Goal: Information Seeking & Learning: Check status

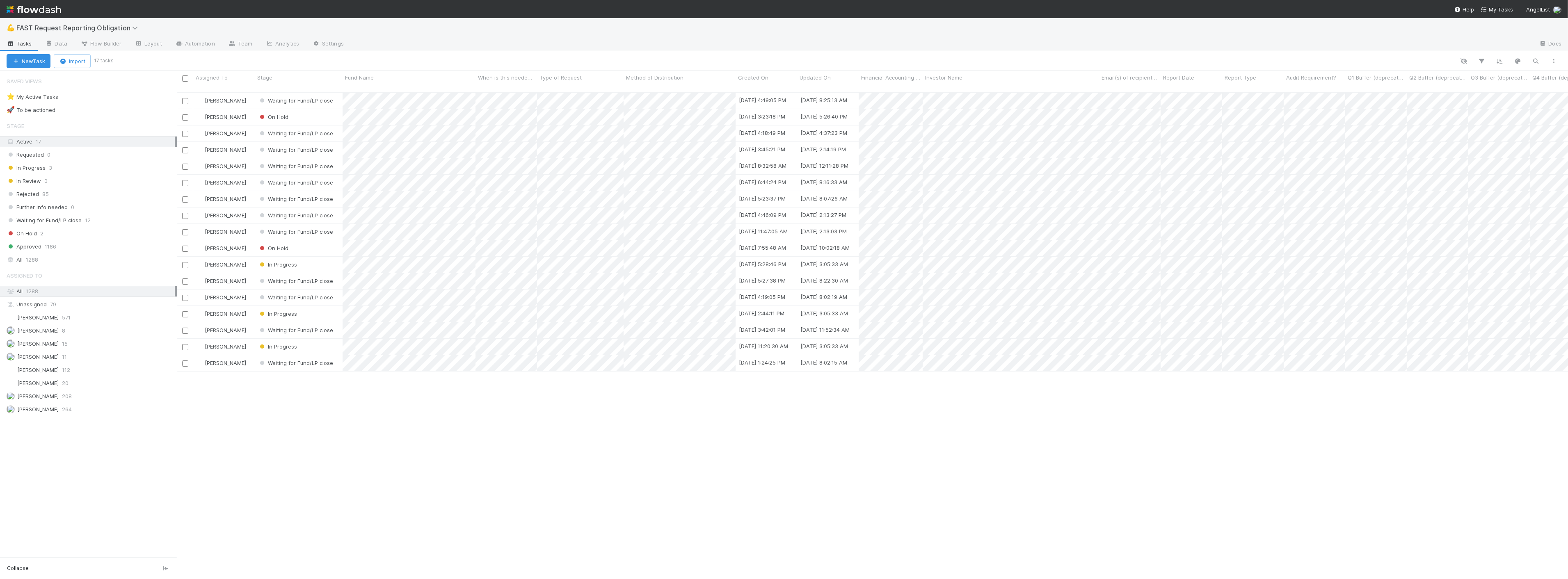
scroll to position [487, 1384]
click at [277, 261] on span "In Progress" at bounding box center [277, 264] width 39 height 7
click at [292, 346] on span "Waiting for Fund/LP close" at bounding box center [297, 348] width 75 height 7
click at [282, 311] on span "In Progress" at bounding box center [277, 313] width 39 height 7
click at [321, 398] on span "Waiting for Fund/LP close" at bounding box center [297, 398] width 75 height 7
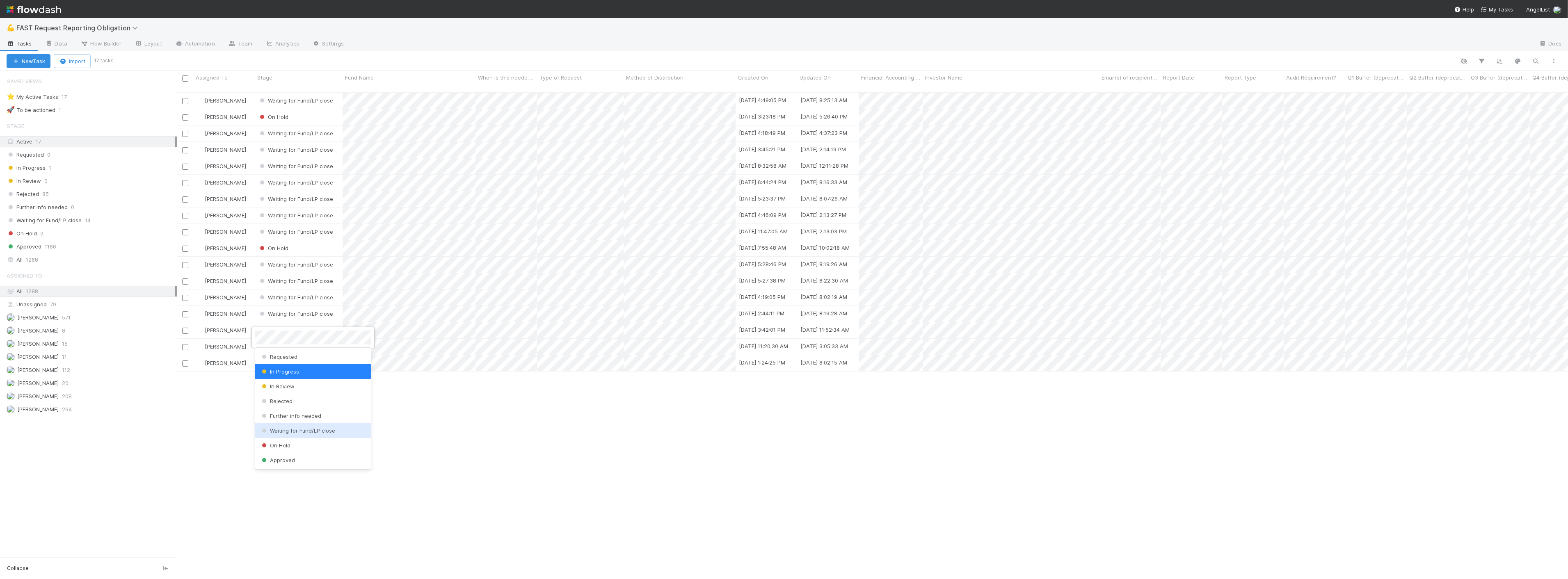
click at [310, 432] on span "Waiting for Fund/LP close" at bounding box center [297, 430] width 75 height 7
click at [655, 451] on div "Zach Byers Waiting for Fund/LP close 8/19/25, 4:49:05 PM 8/20/25, 8:25:13 AM 0 …" at bounding box center [872, 339] width 1391 height 493
drag, startPoint x: 761, startPoint y: 44, endPoint x: 791, endPoint y: 49, distance: 30.4
click at [791, 49] on div at bounding box center [942, 44] width 1182 height 13
click at [398, 435] on div "Zach Byers Waiting for Fund/LP close 8/19/25, 4:49:05 PM 8/20/25, 8:25:13 AM 0 …" at bounding box center [872, 339] width 1391 height 493
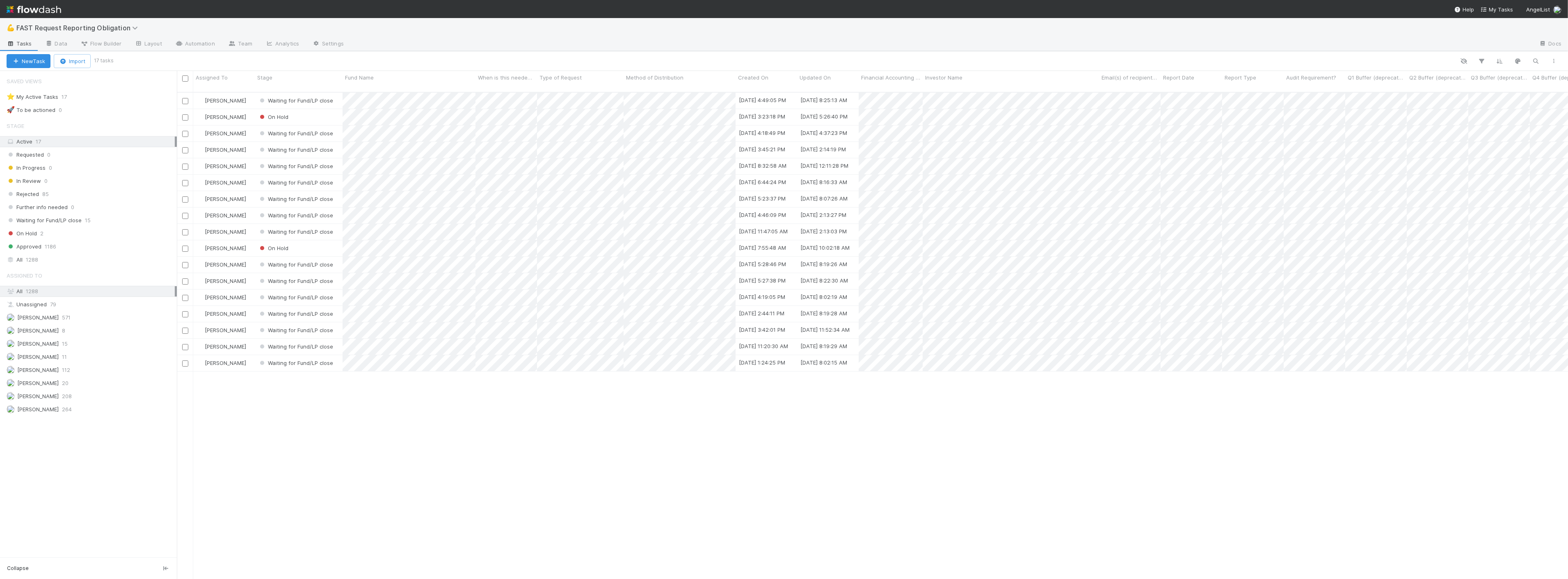
drag, startPoint x: 670, startPoint y: 454, endPoint x: 586, endPoint y: 437, distance: 85.7
click at [670, 454] on div "Zach Byers Waiting for Fund/LP close 8/19/25, 4:49:05 PM 8/20/25, 8:25:13 AM 0 …" at bounding box center [872, 339] width 1391 height 493
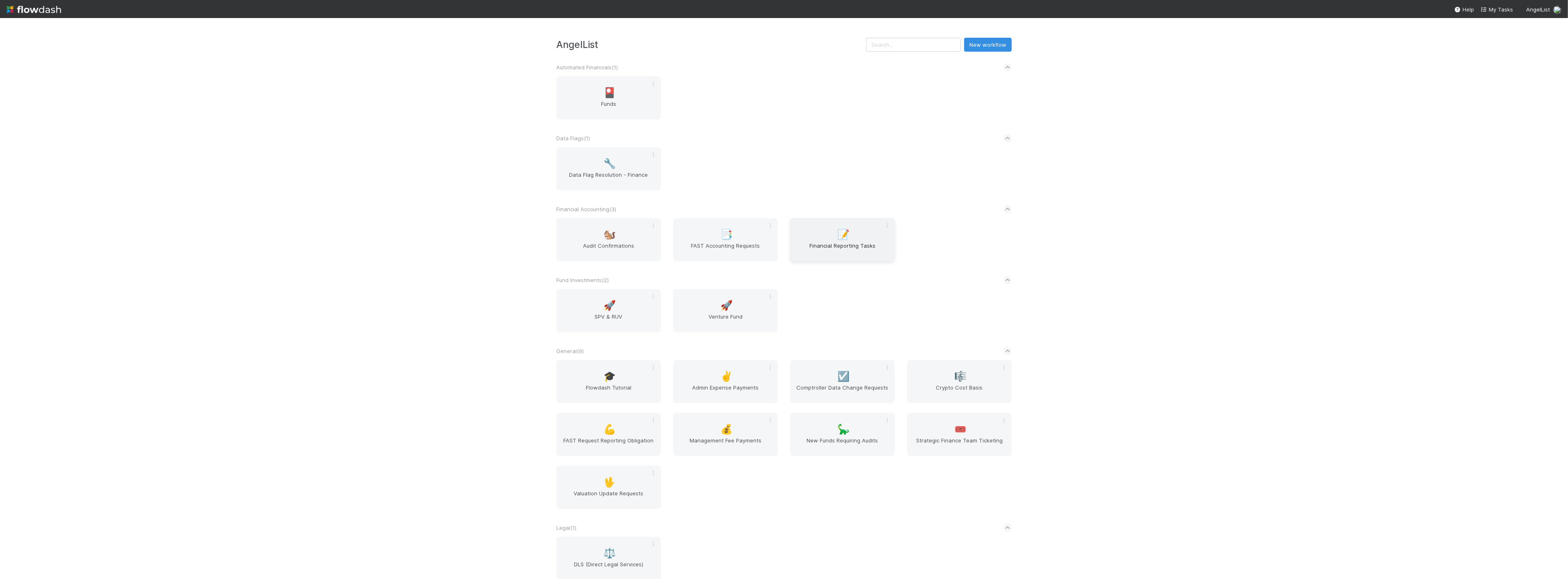
click at [835, 252] on span "Financial Reporting Tasks" at bounding box center [842, 249] width 98 height 16
click at [733, 252] on span "FAST Accounting Requests" at bounding box center [725, 249] width 98 height 16
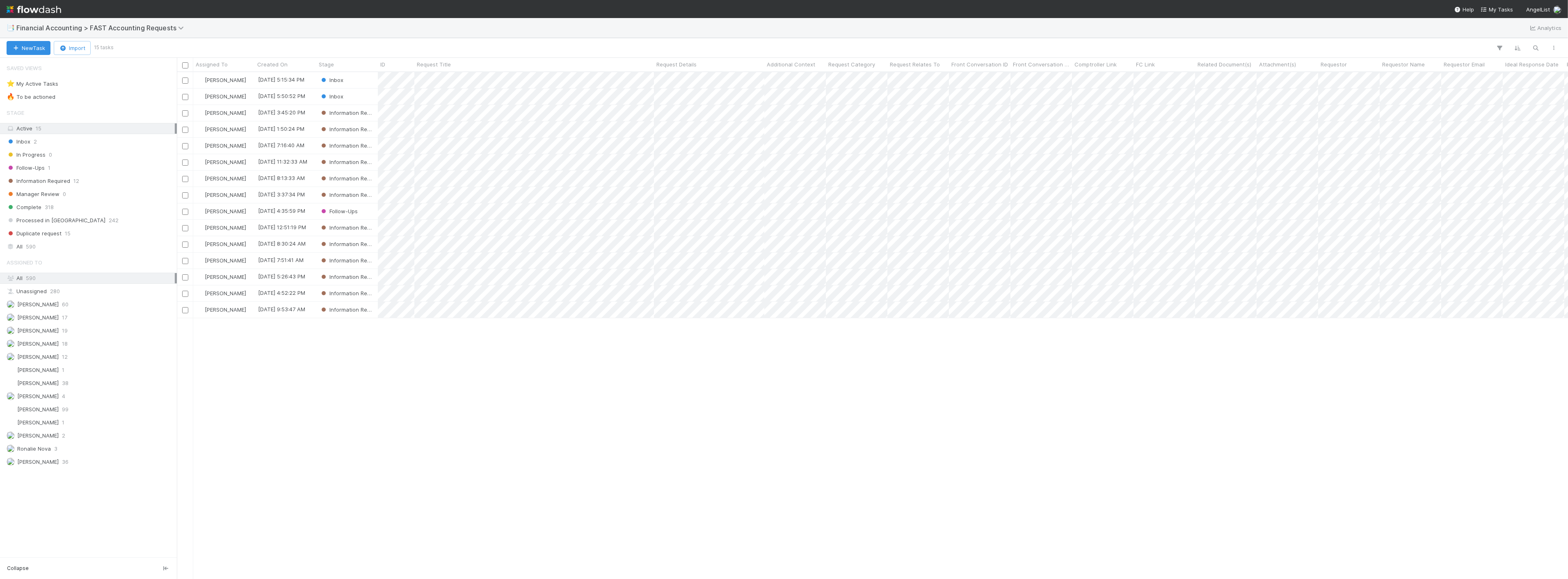
scroll to position [499, 1384]
click at [181, 31] on icon at bounding box center [182, 27] width 8 height 7
click at [105, 122] on div "📝 Financial Accounting > Financial Reporting Tasks" at bounding box center [107, 121] width 196 height 8
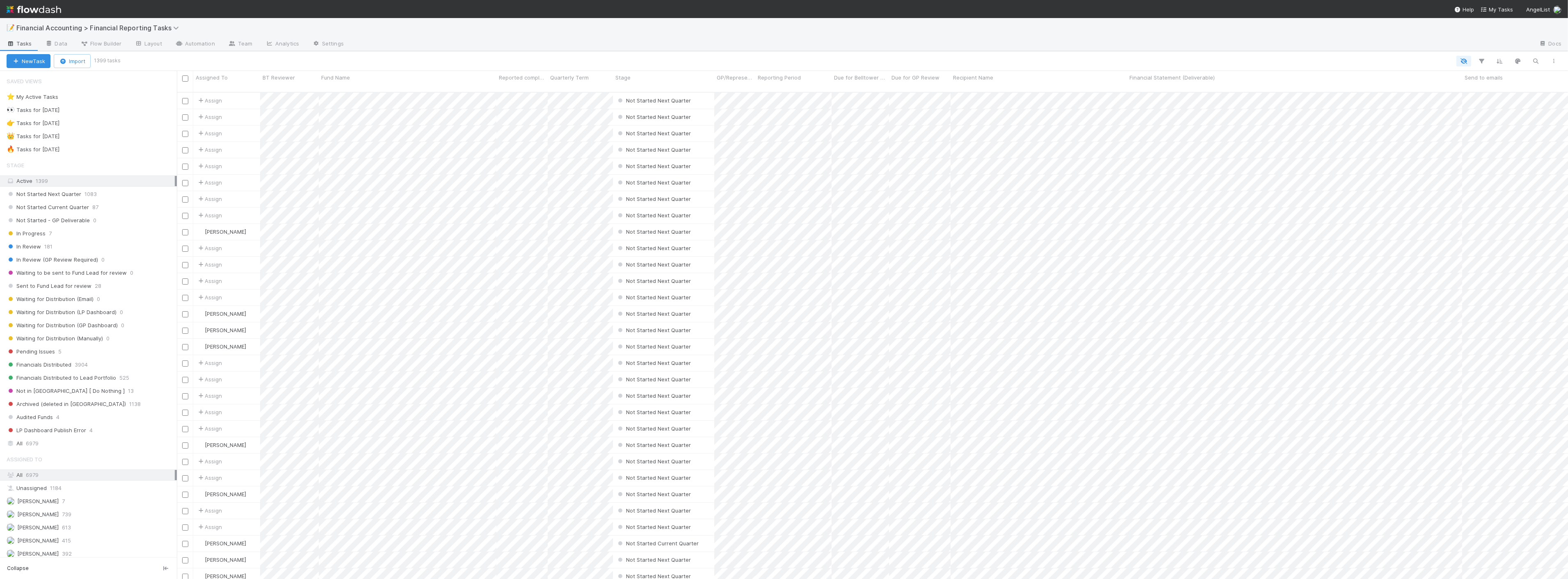
scroll to position [487, 1384]
click at [49, 440] on div "All 6979" at bounding box center [89, 443] width 177 height 11
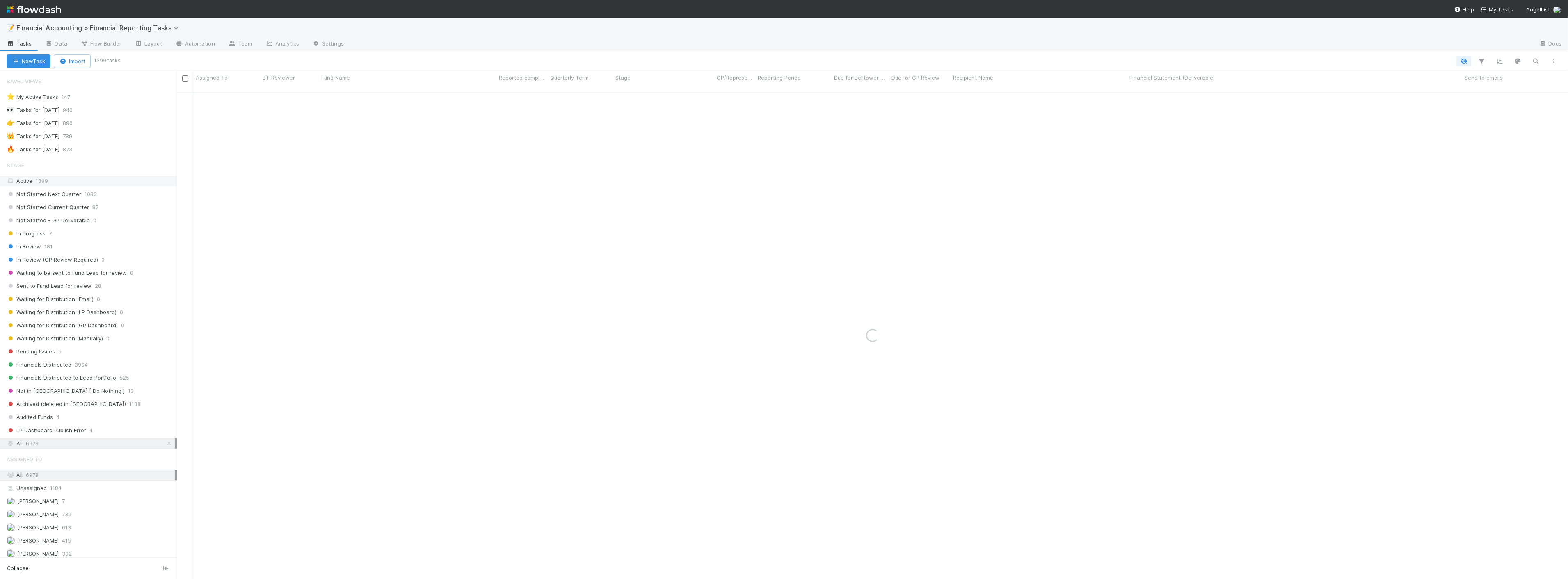
click at [45, 177] on div "Active 1399" at bounding box center [91, 181] width 168 height 10
click at [57, 445] on div "All 6979" at bounding box center [91, 443] width 168 height 10
click at [1479, 63] on icon "button" at bounding box center [1481, 61] width 8 height 7
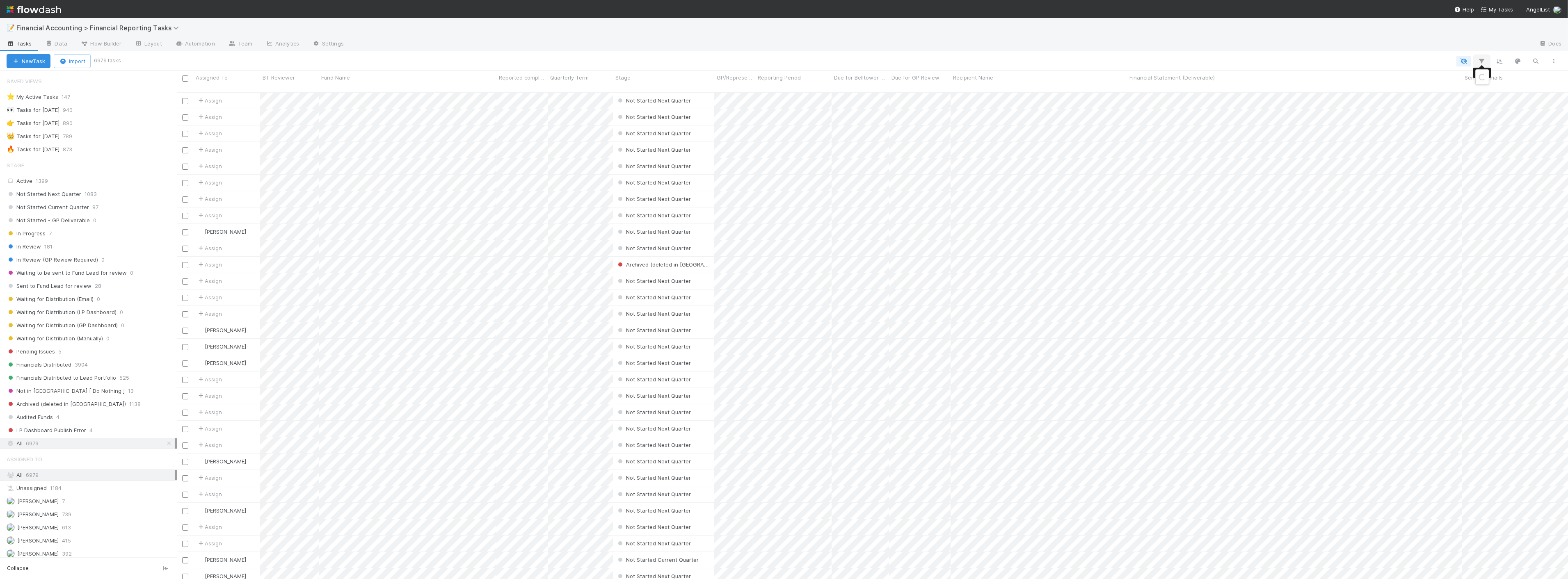
scroll to position [487, 1384]
drag, startPoint x: 1412, startPoint y: 80, endPoint x: 1358, endPoint y: 87, distance: 54.5
click at [1412, 81] on button "Add Filter" at bounding box center [1356, 86] width 246 height 12
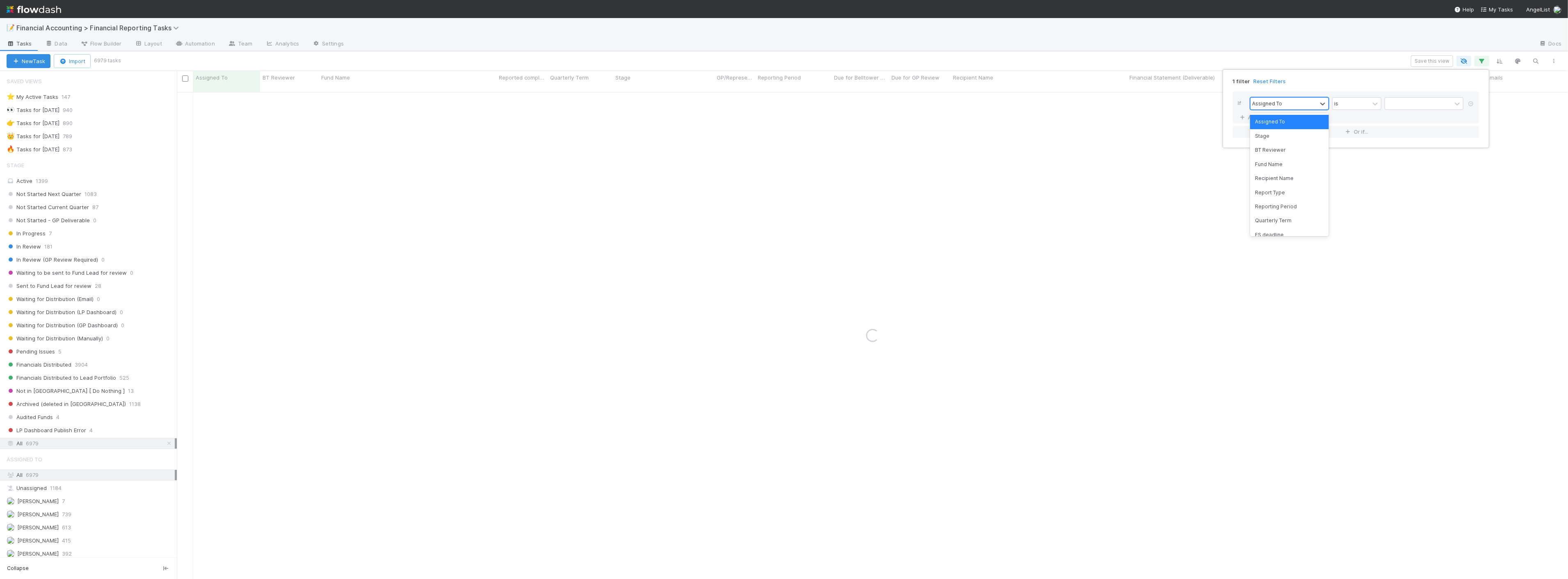
click at [1297, 100] on div "Assigned To" at bounding box center [1283, 103] width 66 height 12
click at [1279, 206] on div "Reporting Period" at bounding box center [1289, 207] width 79 height 14
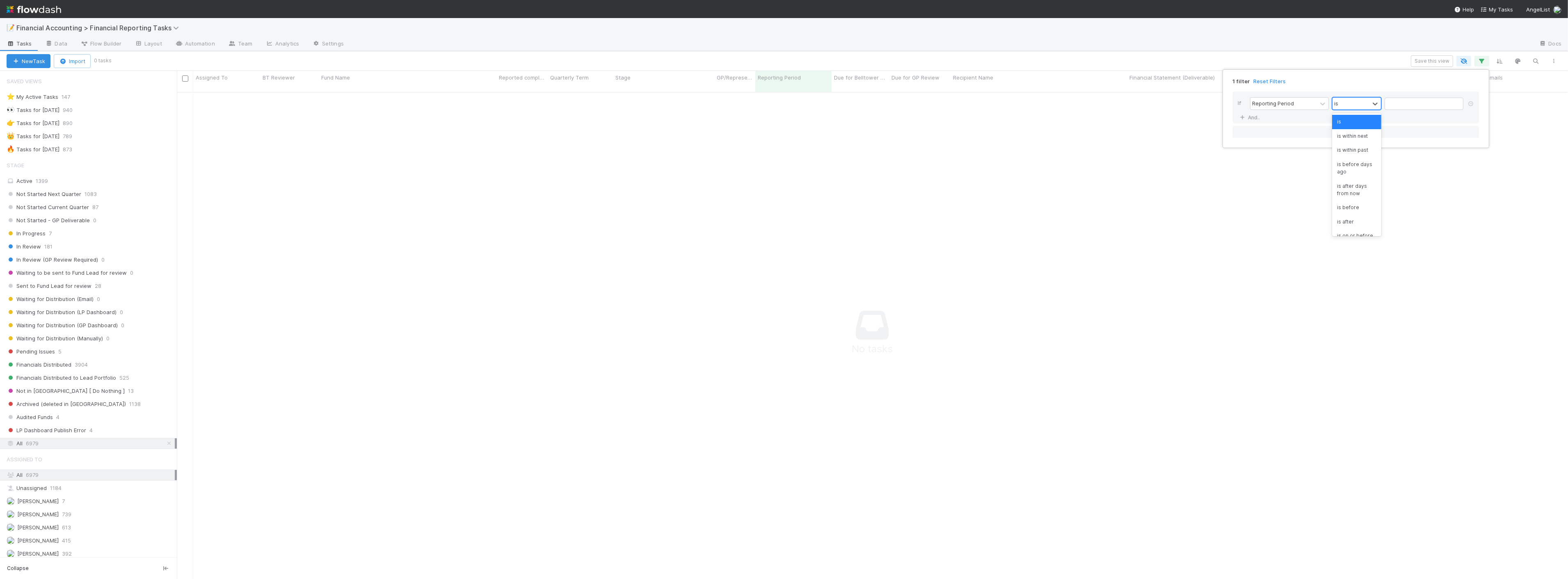
click at [1348, 104] on div "is" at bounding box center [1351, 103] width 37 height 12
click at [1412, 103] on input "text" at bounding box center [1423, 103] width 79 height 13
click at [1383, 120] on span "Previous Month" at bounding box center [1383, 121] width 0 height 10
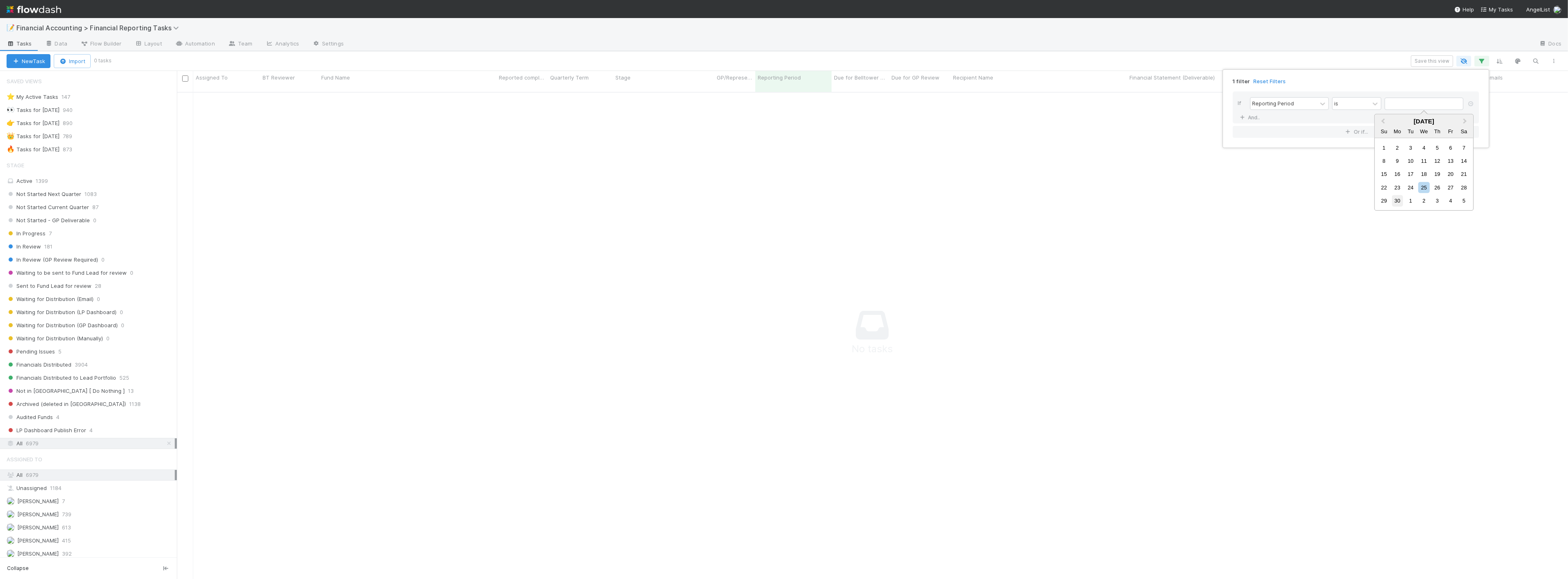
click at [1397, 202] on div "30" at bounding box center [1397, 201] width 11 height 11
type input "[DATE]"
click at [1254, 119] on link "And.." at bounding box center [1250, 117] width 26 height 12
click at [1299, 128] on div "If Reporting Period is [DATE] and Assigned To is And.." at bounding box center [1356, 114] width 246 height 46
click at [1299, 119] on div "Assigned To" at bounding box center [1283, 118] width 66 height 12
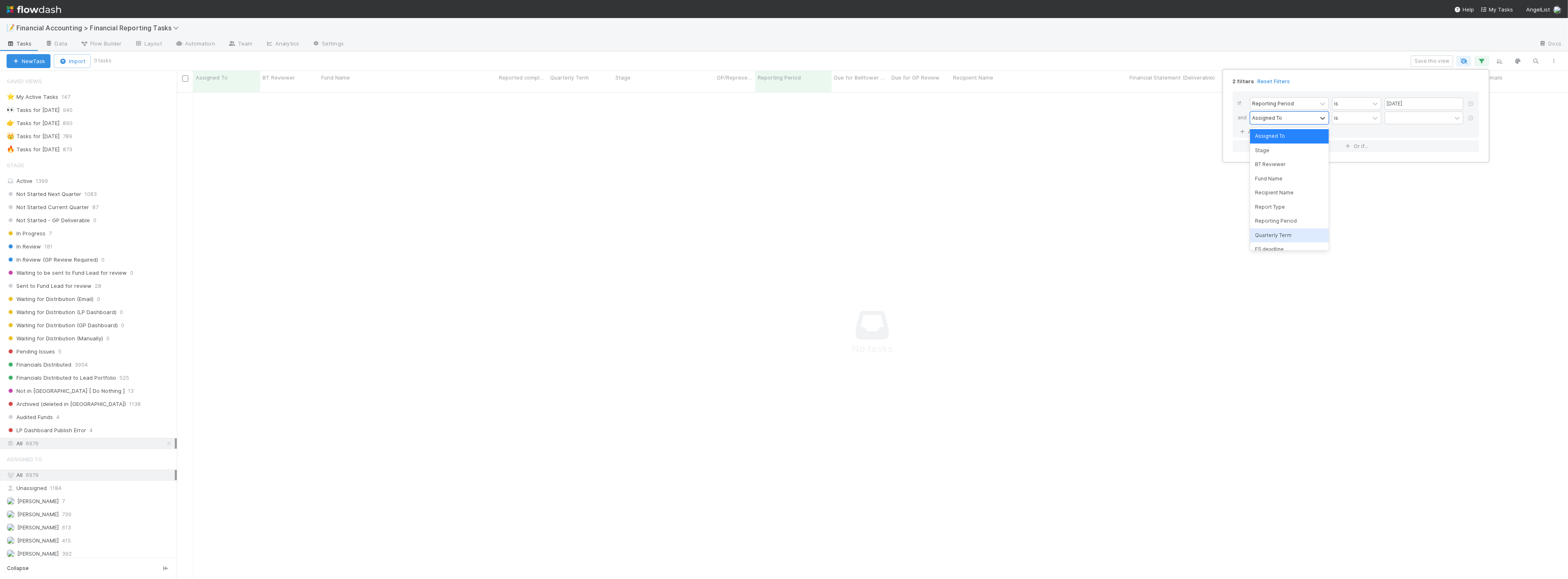
click at [1291, 232] on div "Quarterly Term" at bounding box center [1289, 235] width 79 height 14
click at [1375, 116] on icon at bounding box center [1375, 118] width 8 height 8
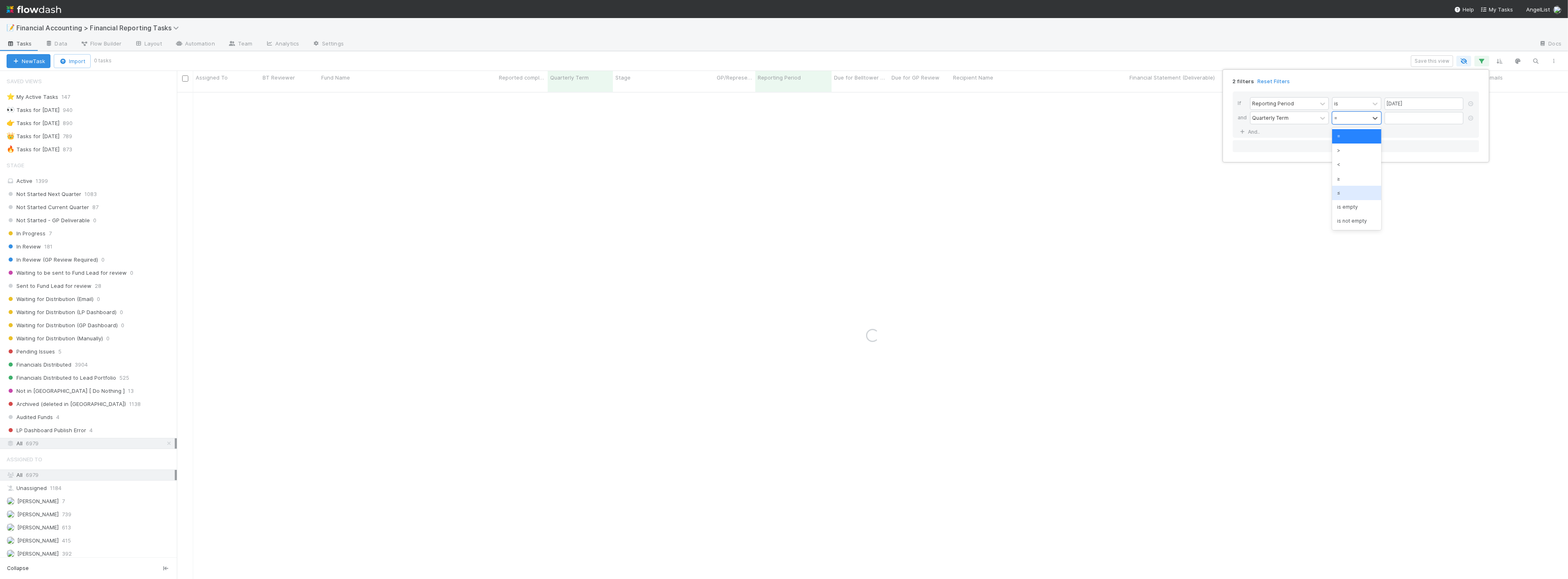
click at [1356, 190] on div "≤" at bounding box center [1356, 193] width 49 height 14
click at [1406, 116] on input "text" at bounding box center [1423, 118] width 79 height 13
type input "60"
click at [1246, 138] on div "If Reporting Period is [DATE] and Quarterly Term ≤ 60 And.. Or if..." at bounding box center [1356, 122] width 246 height 60
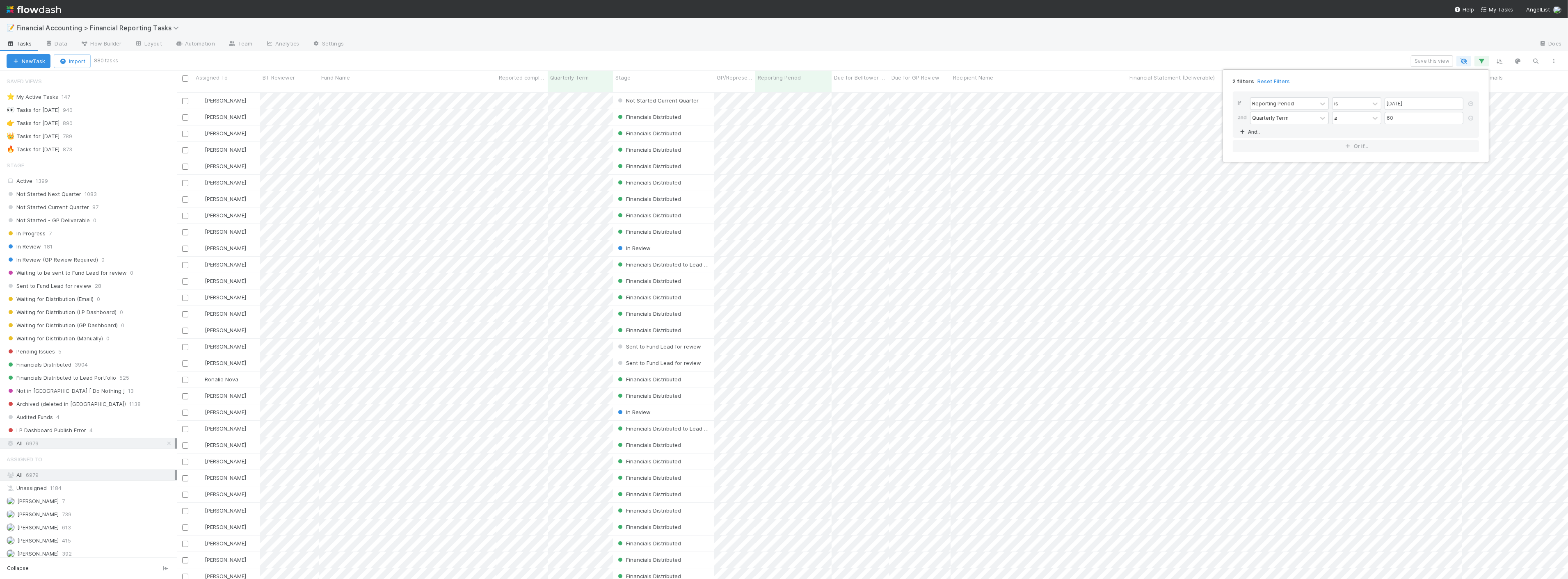
scroll to position [487, 1384]
click at [1248, 130] on link "And.." at bounding box center [1250, 132] width 26 height 12
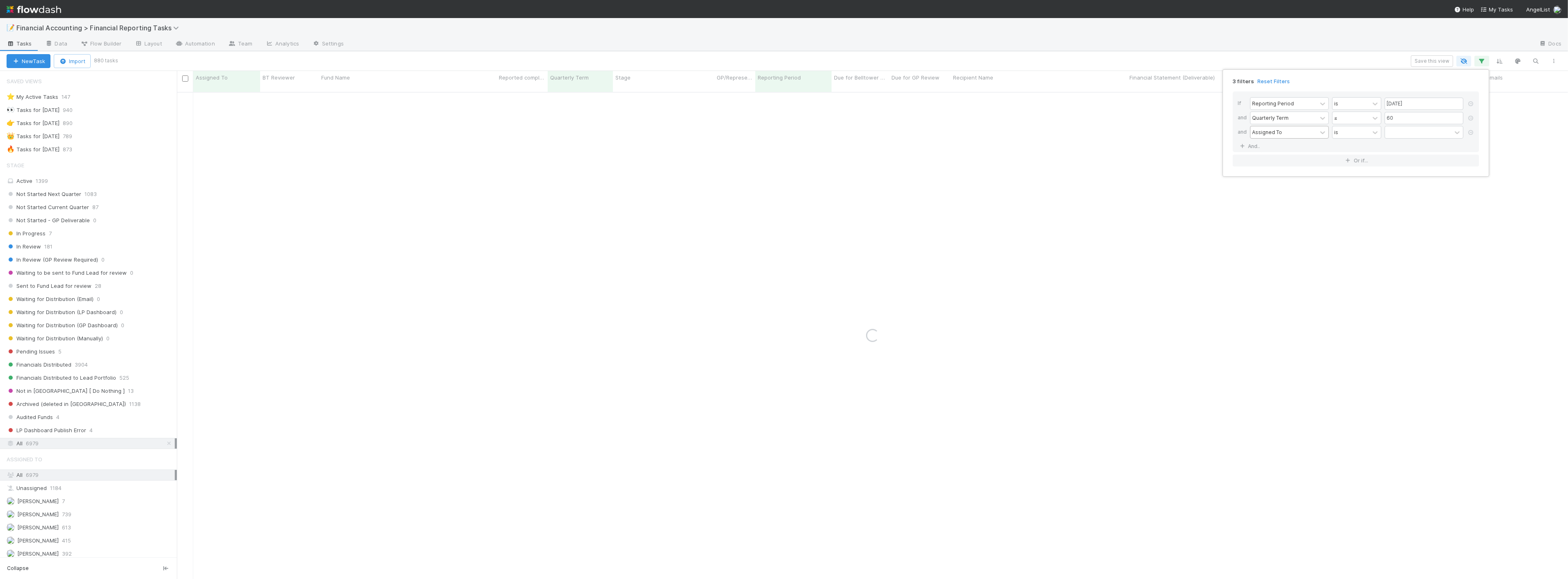
click at [1277, 131] on div "Assigned To" at bounding box center [1267, 132] width 30 height 7
click at [1305, 166] on div "Stage" at bounding box center [1289, 164] width 79 height 14
click at [1395, 134] on div at bounding box center [1418, 132] width 66 height 12
click at [1400, 150] on div "Not Started Next Quarter" at bounding box center [1423, 150] width 79 height 14
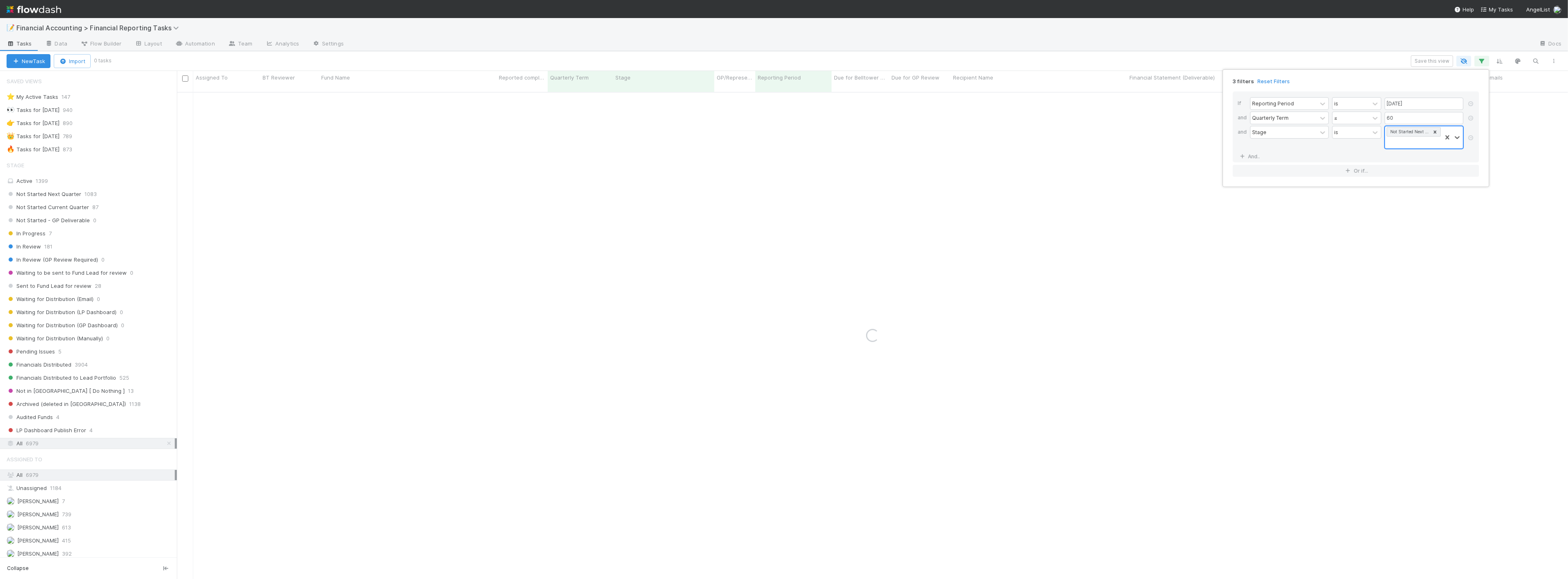
click at [1411, 137] on div "Not Started Next Quarter" at bounding box center [1413, 137] width 57 height 22
click at [1412, 163] on div "Not Started Current Quarter" at bounding box center [1423, 161] width 79 height 14
click at [1409, 153] on div "Not Started Next Quarter Not Started Current Quarter" at bounding box center [1413, 142] width 57 height 32
click at [1410, 172] on div "Not Started - GP Deliverable" at bounding box center [1423, 175] width 79 height 21
click at [1407, 157] on div "Not Started Next Quarter Not Started Current Quarter Not Started - GP Deliverab…" at bounding box center [1413, 148] width 57 height 43
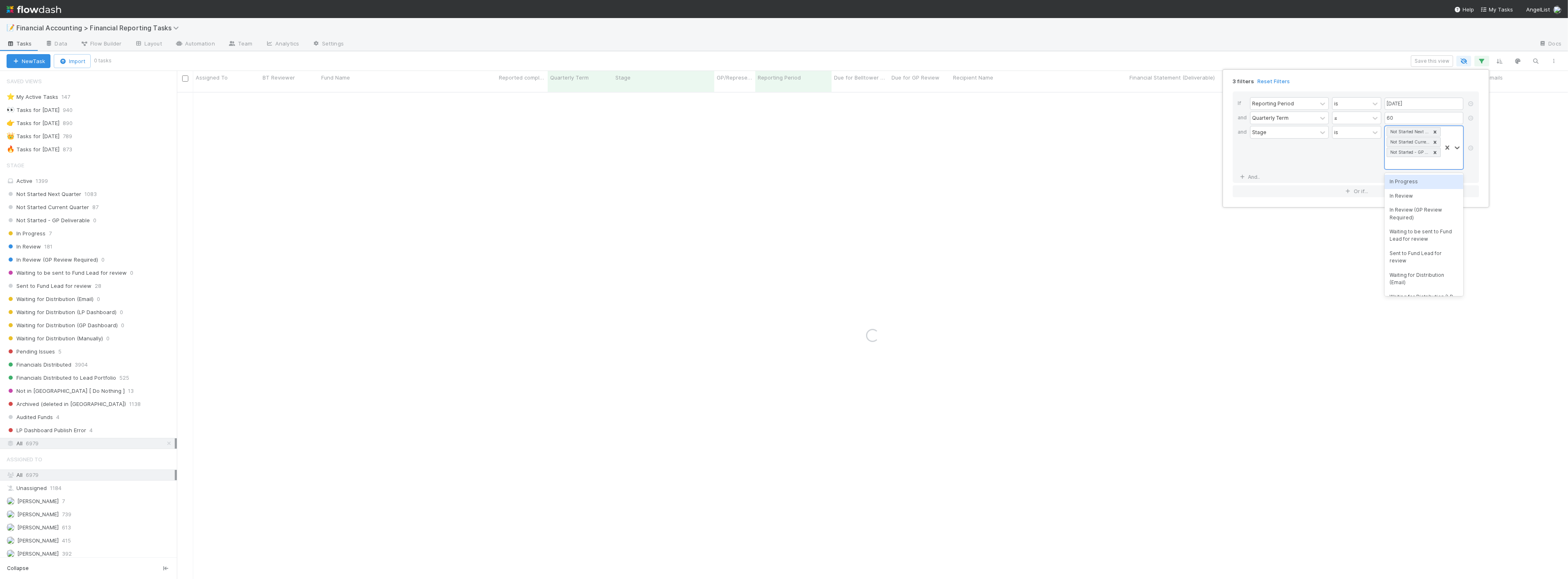
click at [1406, 179] on div "In Progress" at bounding box center [1423, 181] width 79 height 14
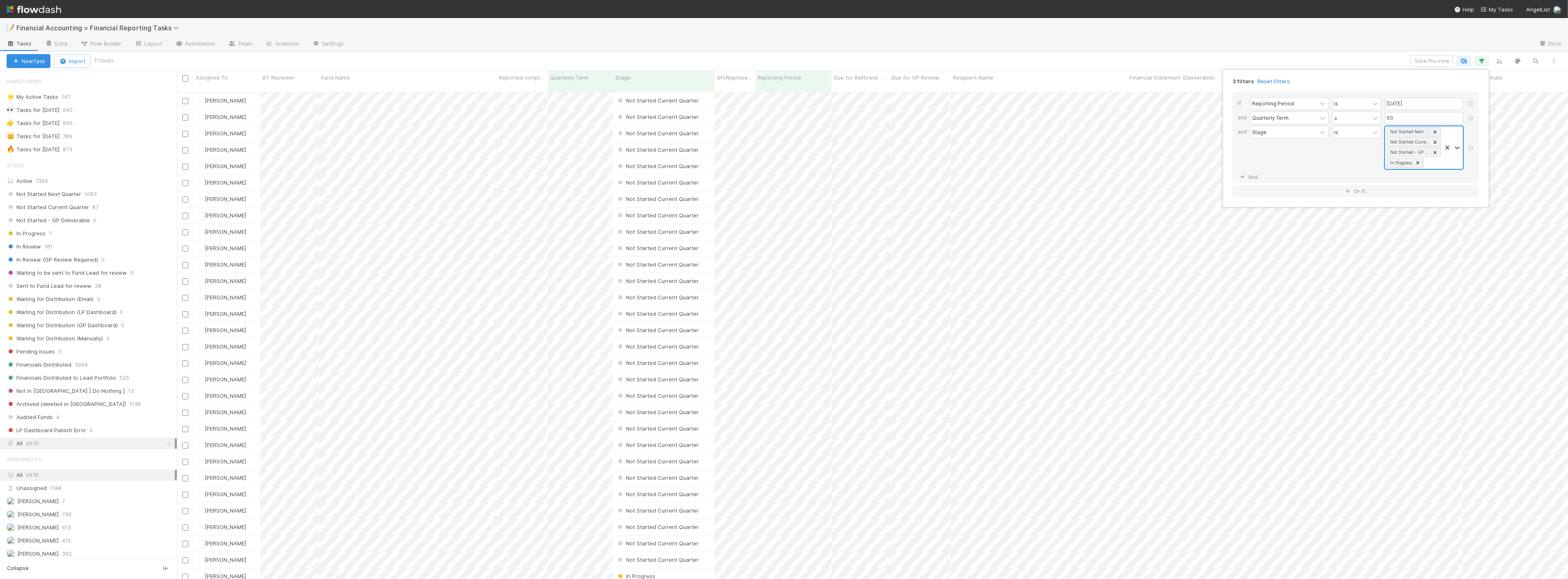
scroll to position [487, 1384]
click at [367, 78] on div "3 filters Reset Filters If Reporting Period is [DATE] and Quarterly Term ≤ 60 a…" at bounding box center [784, 289] width 1568 height 579
click at [405, 76] on div "Fund Name" at bounding box center [407, 77] width 173 height 8
click at [379, 89] on div "Sort A → Z" at bounding box center [368, 93] width 94 height 13
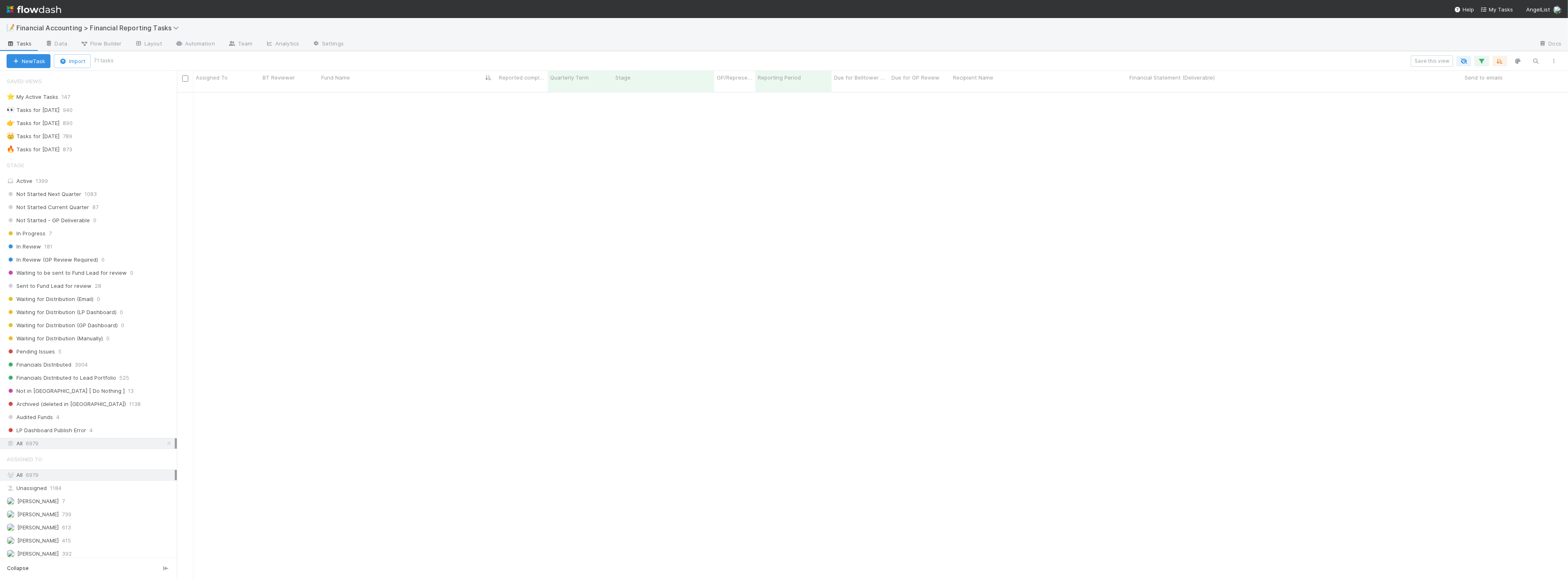
scroll to position [0, 0]
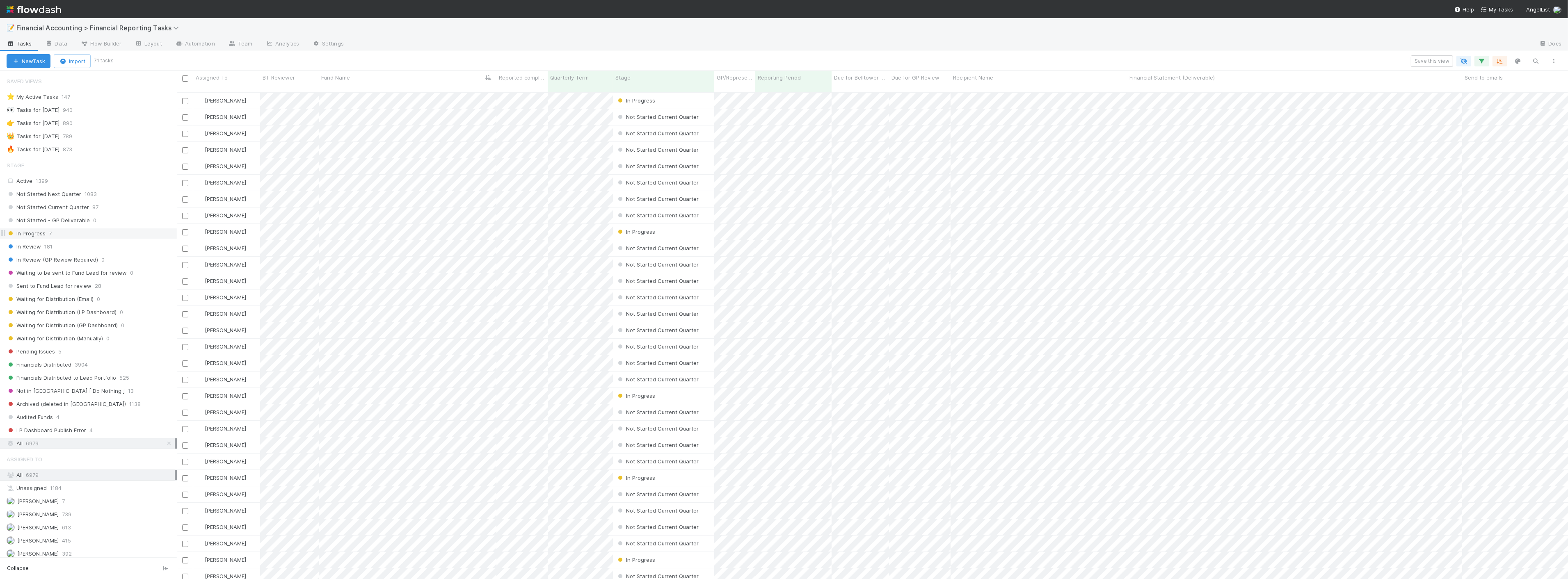
click at [93, 232] on div "In Progress 7" at bounding box center [91, 234] width 170 height 10
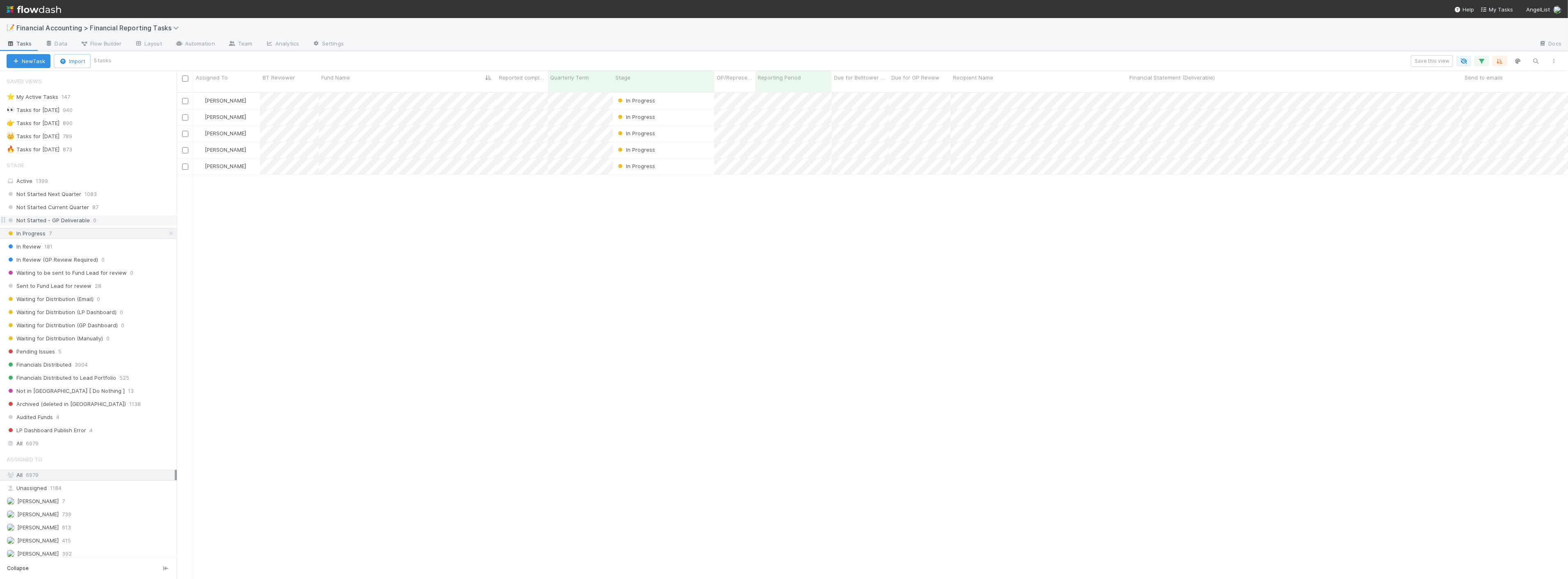
scroll to position [487, 1384]
click at [78, 197] on span "Not Started Next Quarter" at bounding box center [44, 194] width 75 height 10
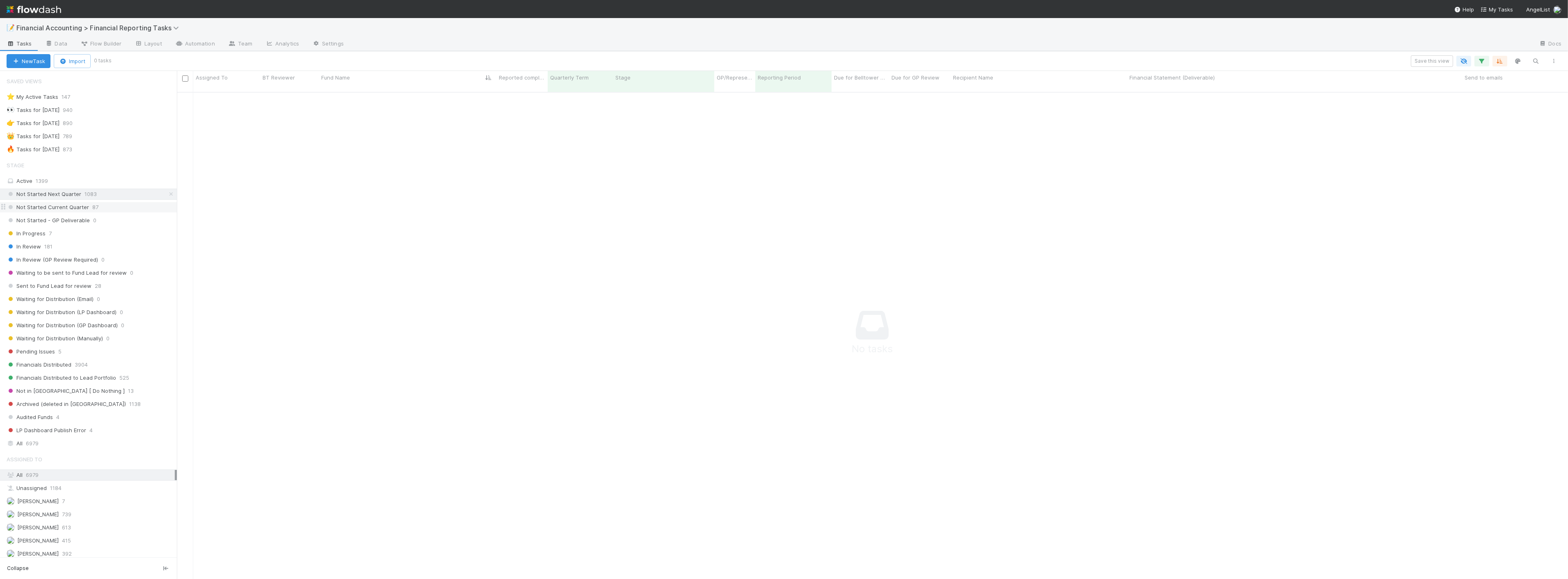
scroll to position [480, 1377]
click at [79, 205] on span "Not Started Current Quarter" at bounding box center [48, 207] width 83 height 10
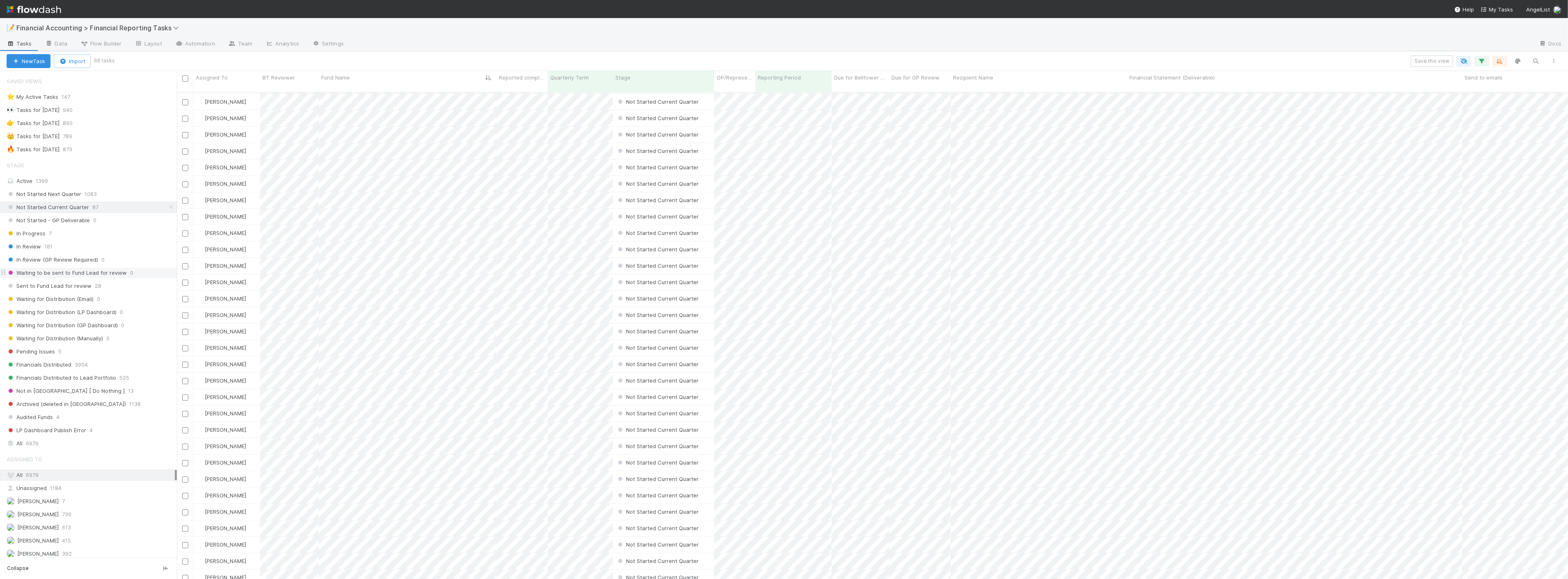
click at [83, 276] on span "Waiting to be sent to Fund Lead for review" at bounding box center [66, 273] width 120 height 10
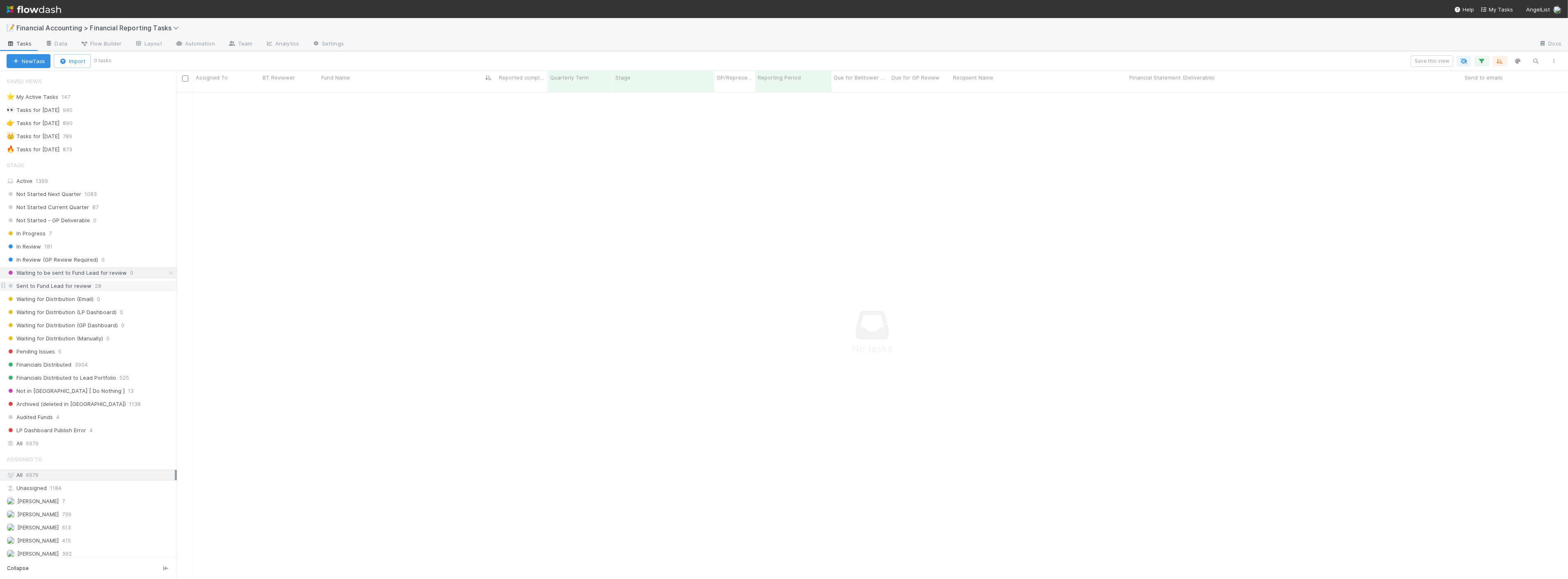
scroll to position [480, 1377]
click at [77, 288] on span "Sent to Fund Lead for review" at bounding box center [49, 286] width 85 height 10
click at [75, 262] on span "In Review (GP Review Required)" at bounding box center [52, 260] width 91 height 10
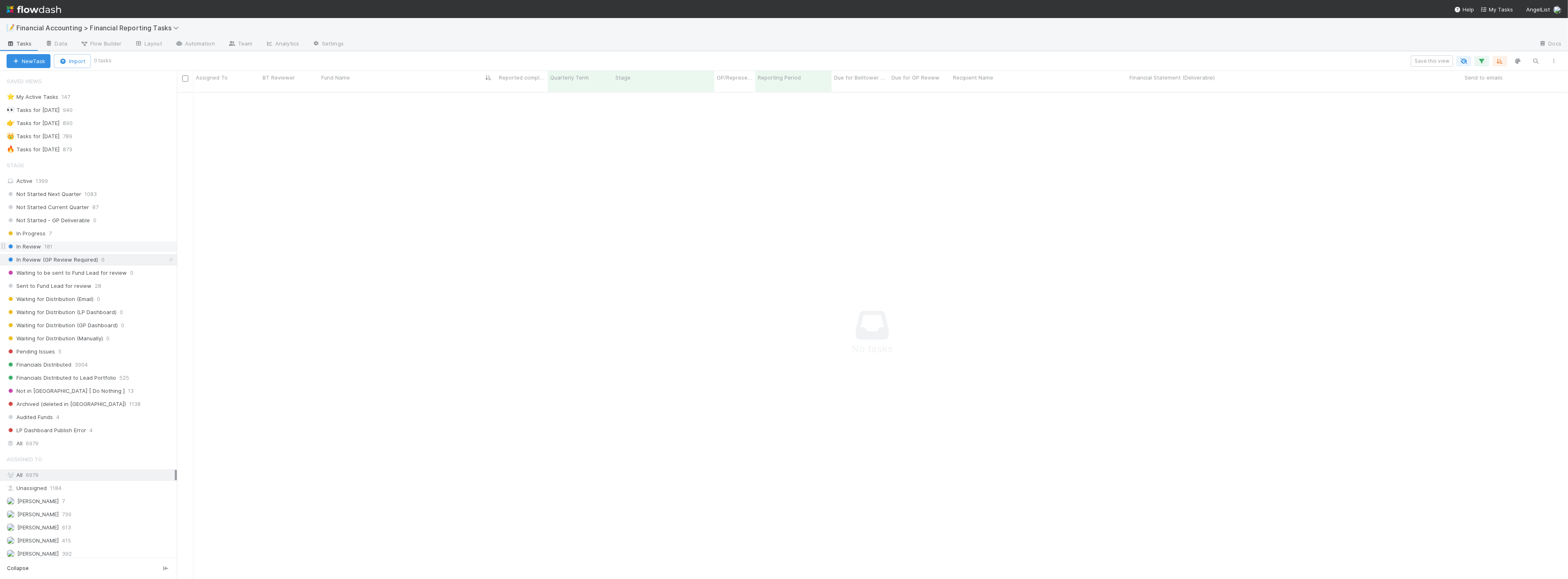
click at [71, 249] on div "In Review 181" at bounding box center [91, 246] width 170 height 10
click at [1482, 58] on icon "button" at bounding box center [1481, 61] width 8 height 7
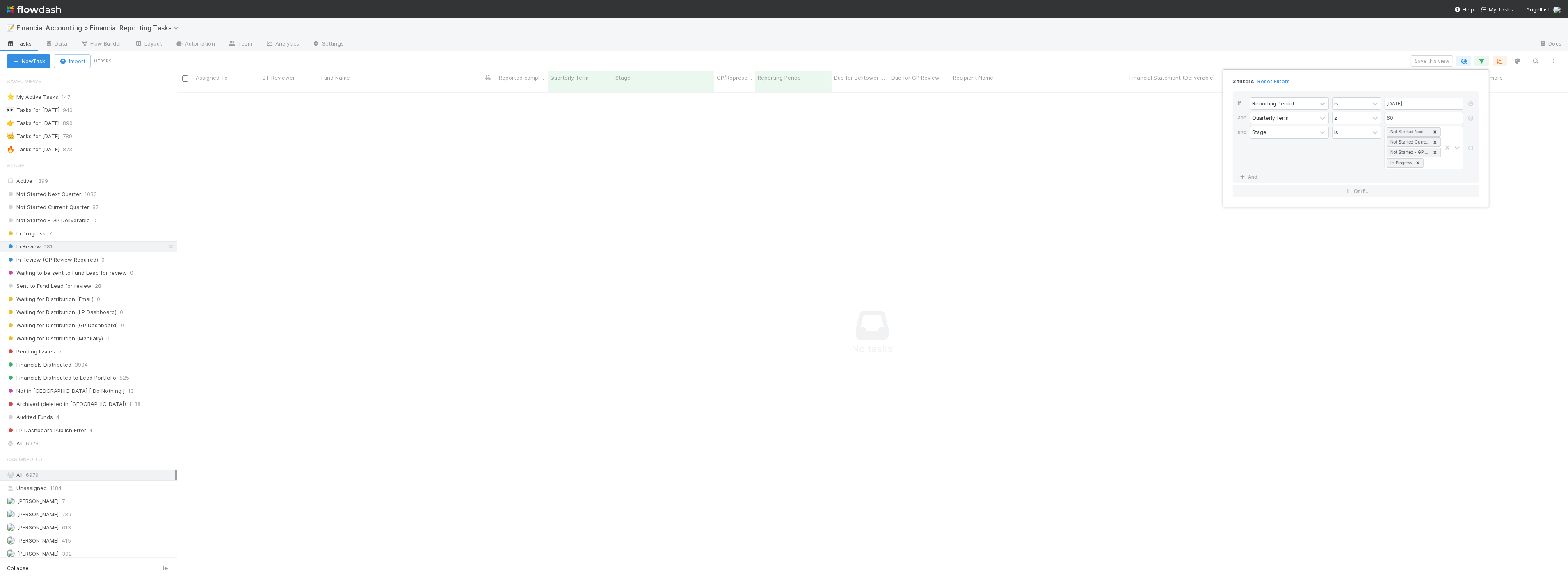
scroll to position [1, 0]
click at [1434, 163] on div "Not Started Next Quarter Not Started Current Quarter Not Started - GP Deliverab…" at bounding box center [1413, 148] width 57 height 43
click at [1467, 131] on icon at bounding box center [1470, 132] width 8 height 5
click at [456, 55] on div "2 filters Reset Filters If Reporting Period is [DATE] and Quarterly Term ≤ 60 A…" at bounding box center [784, 289] width 1568 height 579
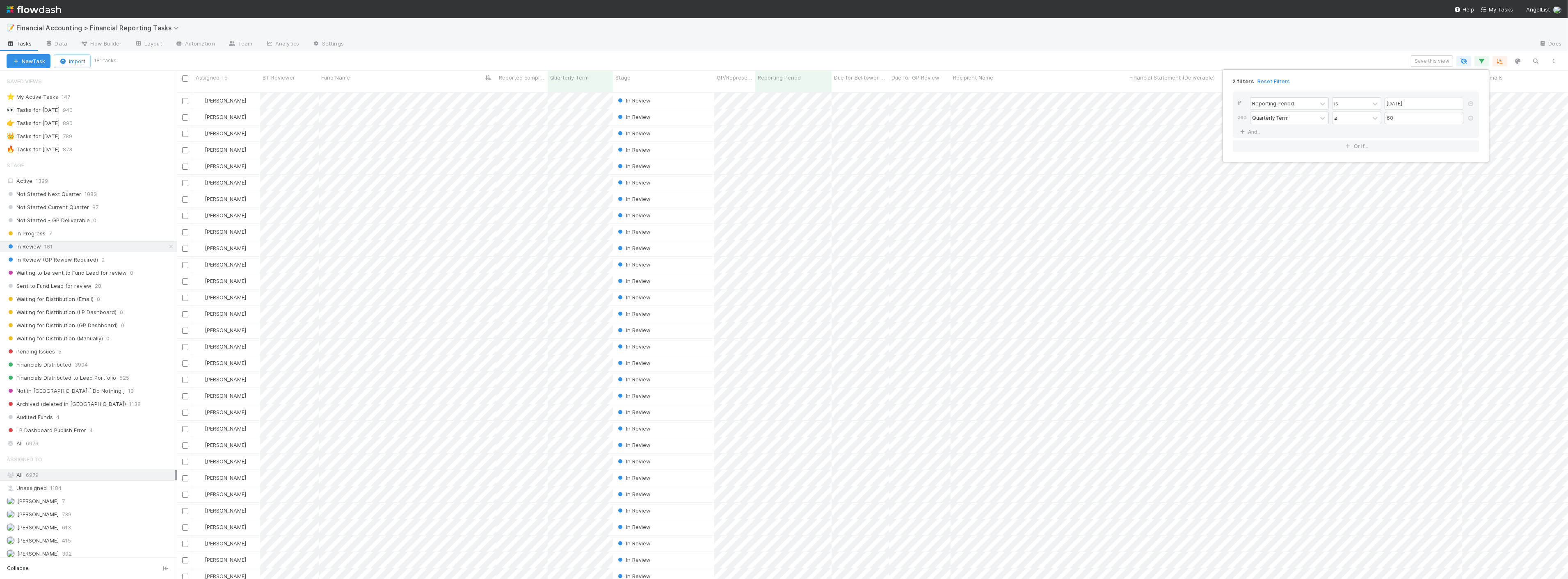
scroll to position [487, 1384]
click at [514, 64] on div "2 filters Reset Filters If Reporting Period is [DATE] and Quarterly Term ≤ 60 A…" at bounding box center [784, 289] width 1568 height 579
click at [80, 288] on span "Sent to Fund Lead for review" at bounding box center [49, 286] width 85 height 10
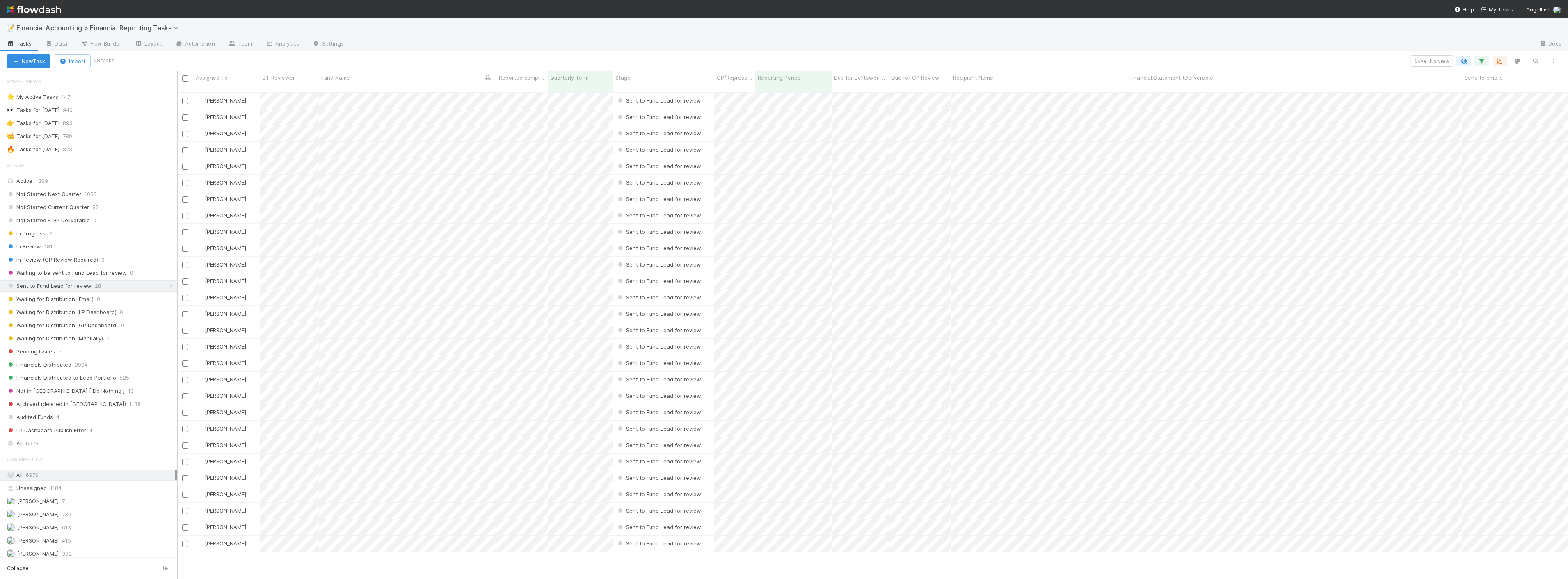
scroll to position [487, 1384]
click at [60, 251] on div "In Review 181" at bounding box center [91, 246] width 170 height 10
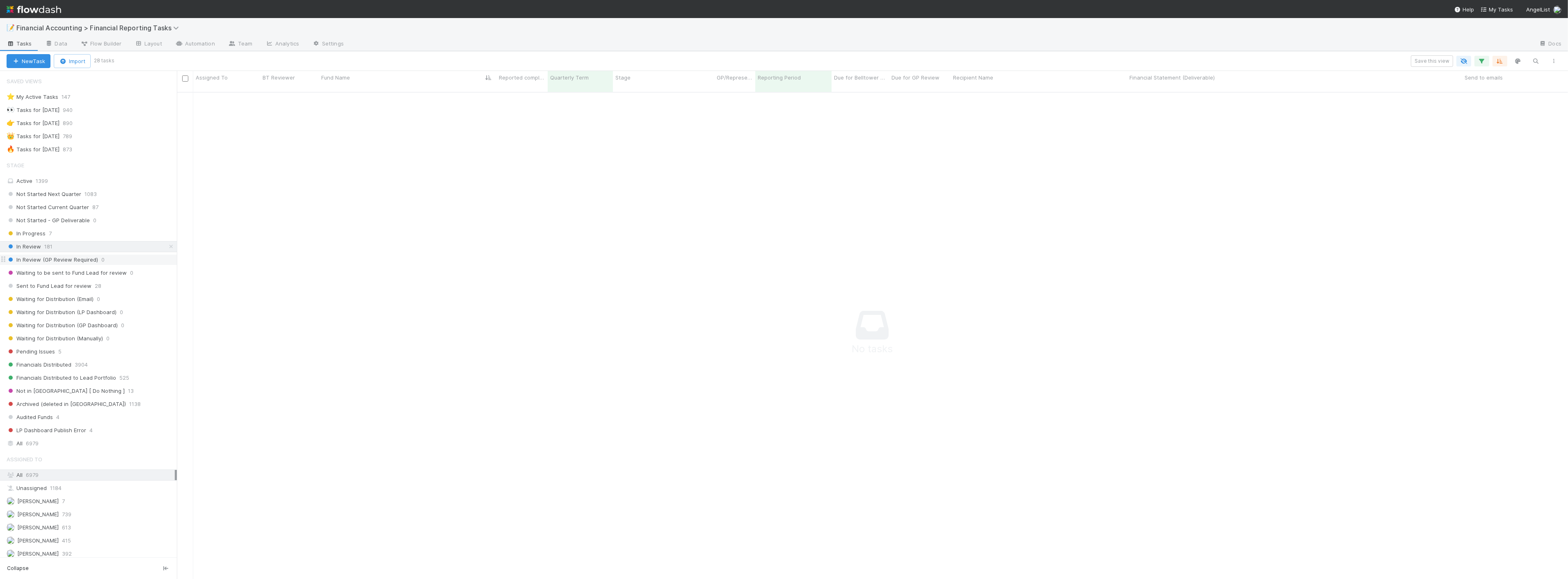
scroll to position [480, 1377]
click at [58, 236] on div "In Progress 7" at bounding box center [91, 234] width 170 height 10
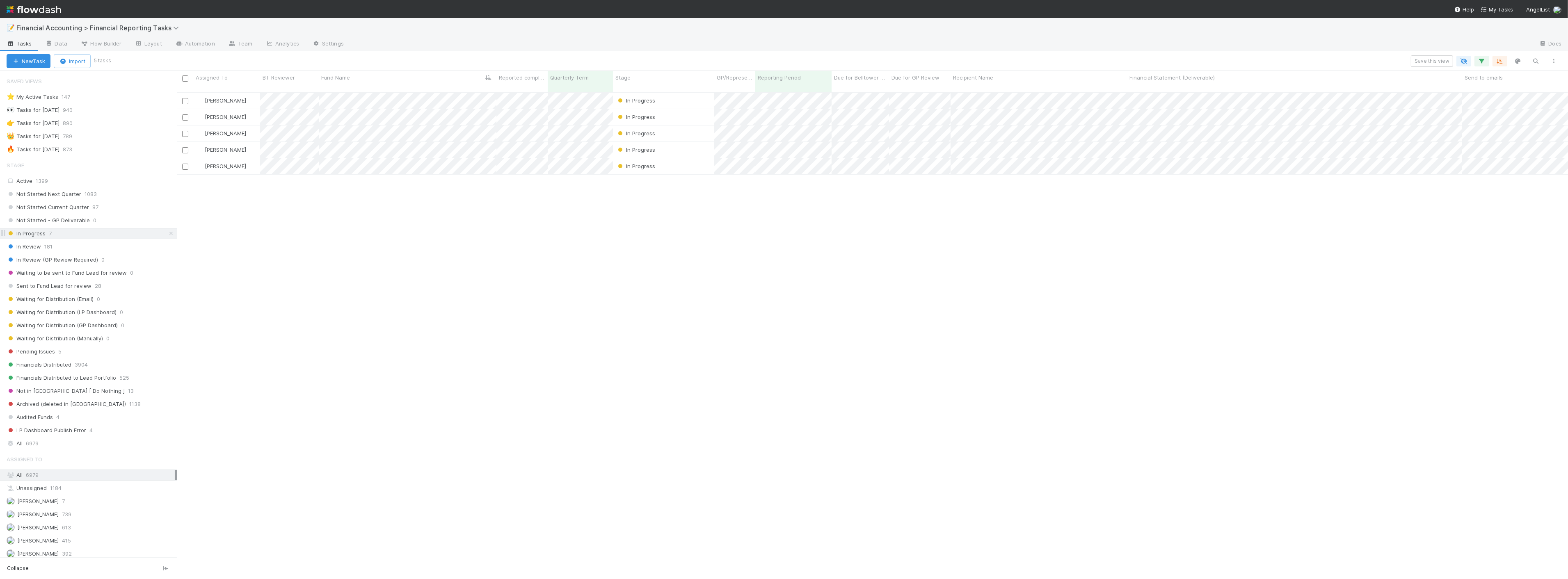
scroll to position [487, 1384]
click at [63, 355] on div "Pending Issues 5" at bounding box center [91, 352] width 170 height 10
